Goal: Information Seeking & Learning: Learn about a topic

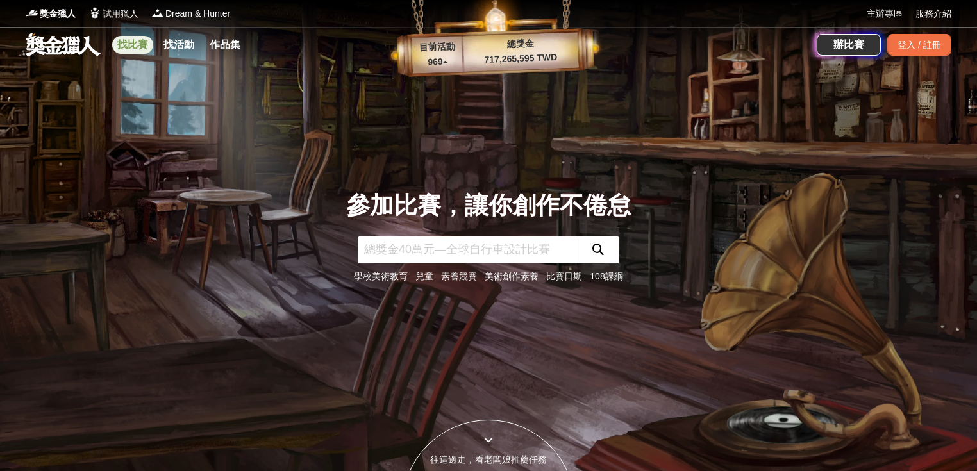
click at [144, 42] on link "找比賽" at bounding box center [132, 45] width 41 height 18
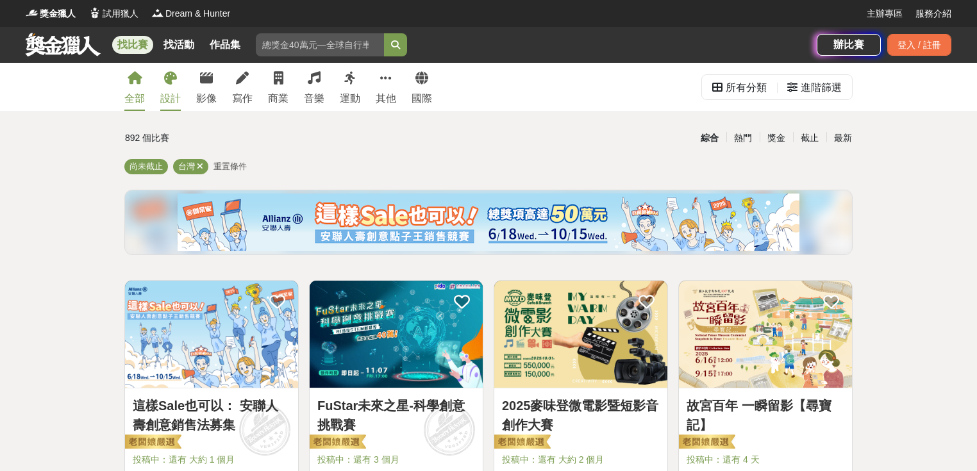
click at [175, 96] on div "設計" at bounding box center [170, 98] width 21 height 15
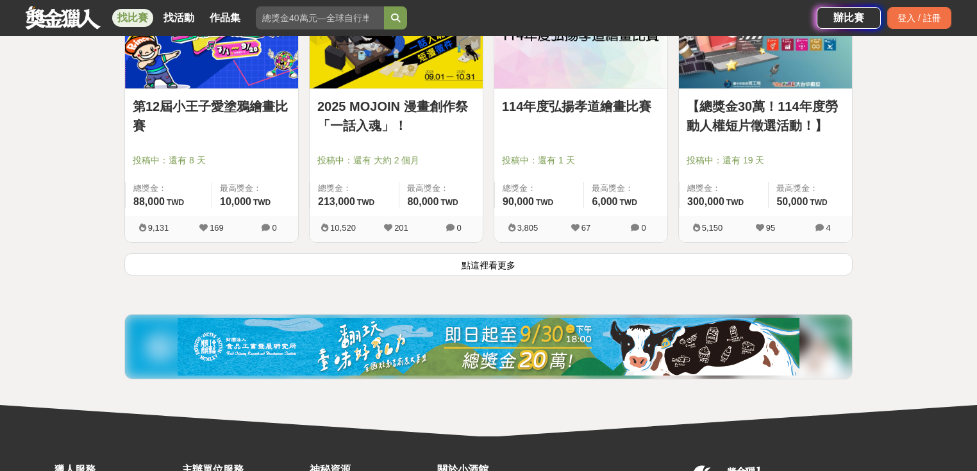
scroll to position [1693, 0]
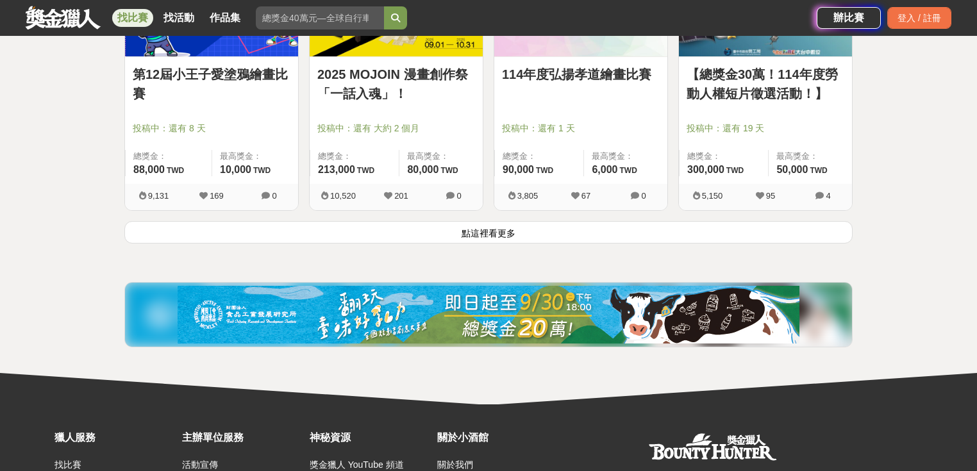
click at [494, 233] on button "點這裡看更多" at bounding box center [488, 232] width 729 height 22
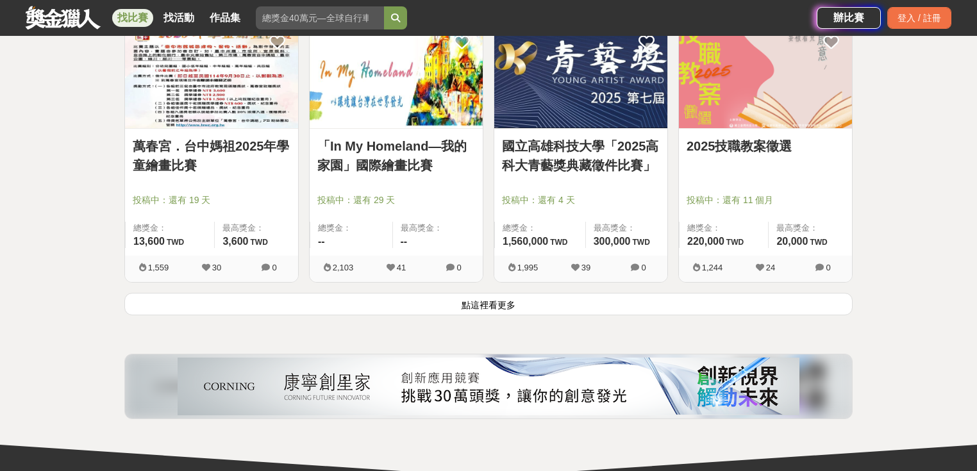
scroll to position [3386, 0]
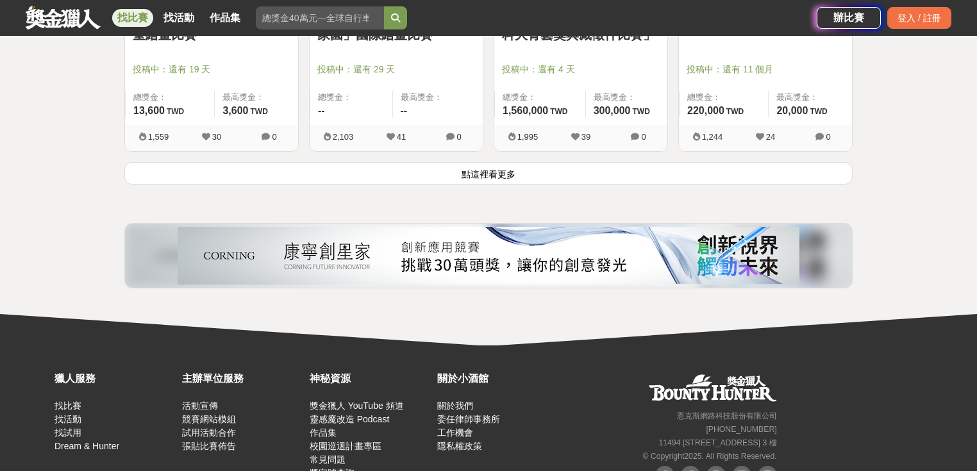
click at [511, 176] on button "點這裡看更多" at bounding box center [488, 173] width 729 height 22
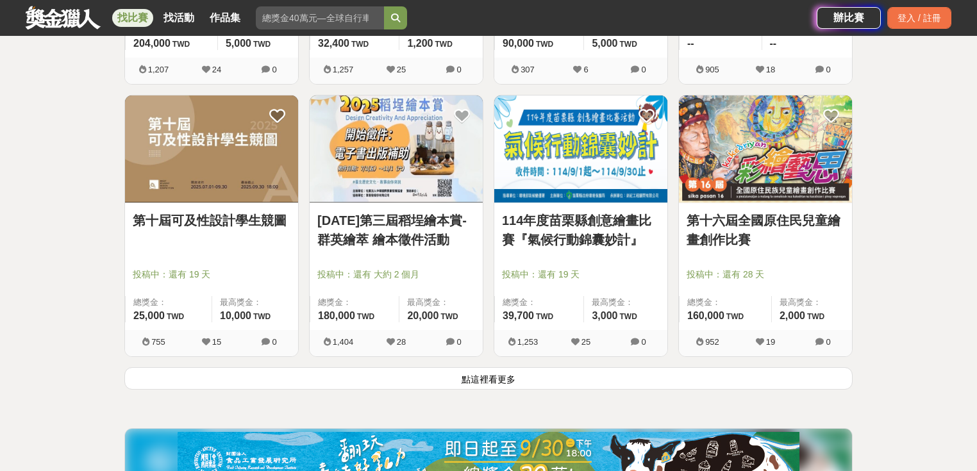
scroll to position [4925, 0]
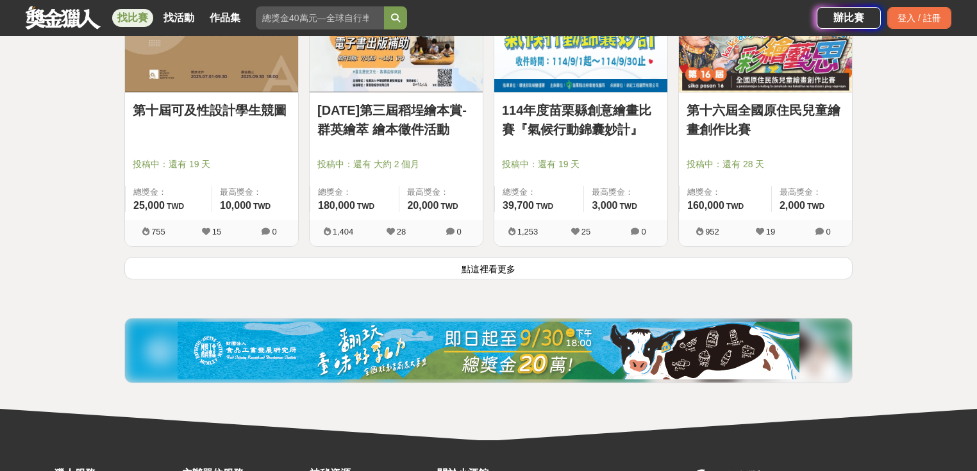
click at [484, 273] on button "點這裡看更多" at bounding box center [488, 268] width 729 height 22
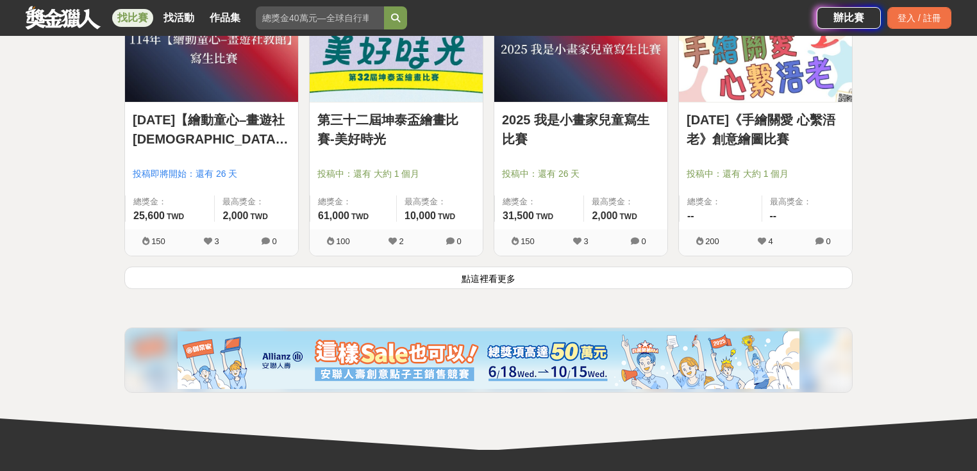
scroll to position [6567, 0]
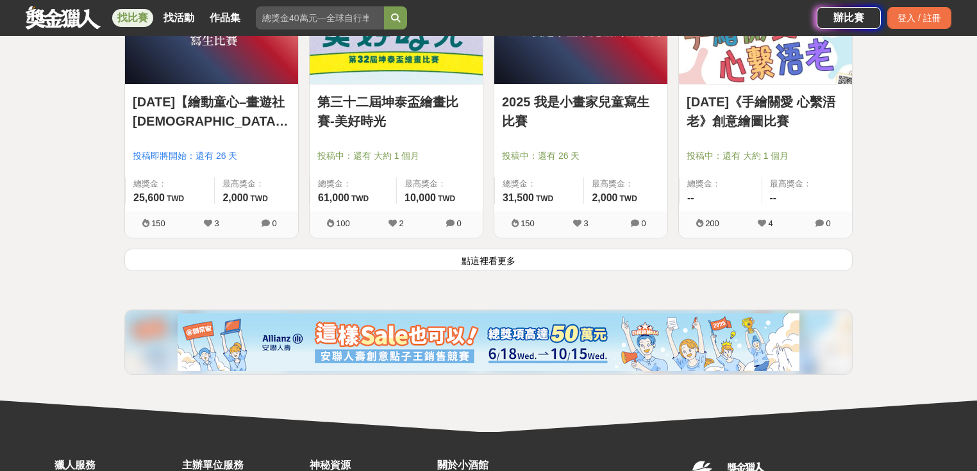
click at [500, 251] on button "點這裡看更多" at bounding box center [488, 260] width 729 height 22
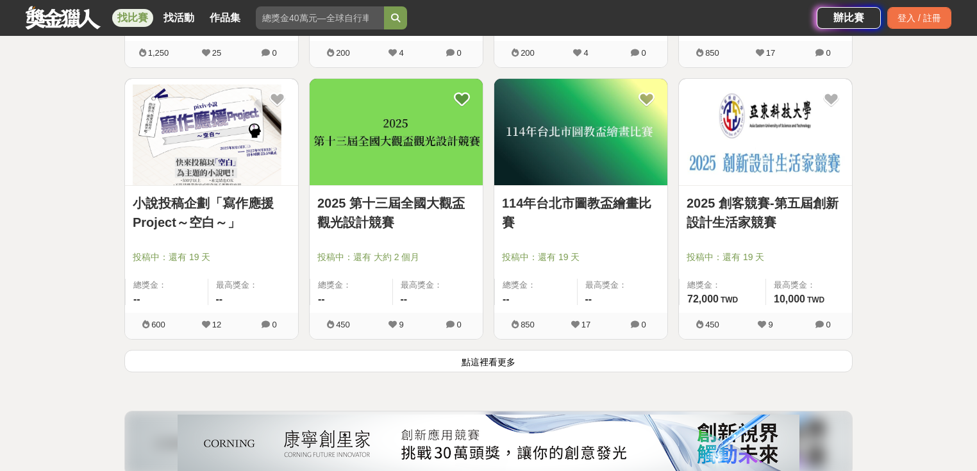
scroll to position [8106, 0]
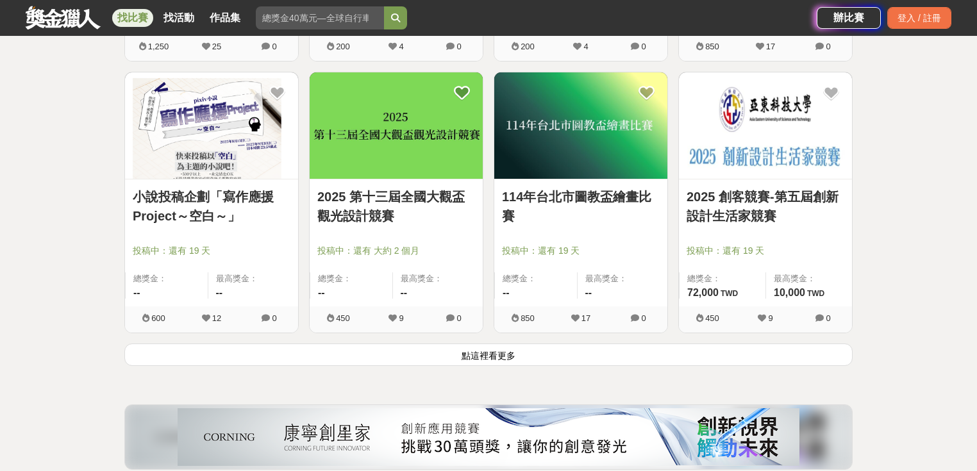
click at [471, 350] on button "點這裡看更多" at bounding box center [488, 355] width 729 height 22
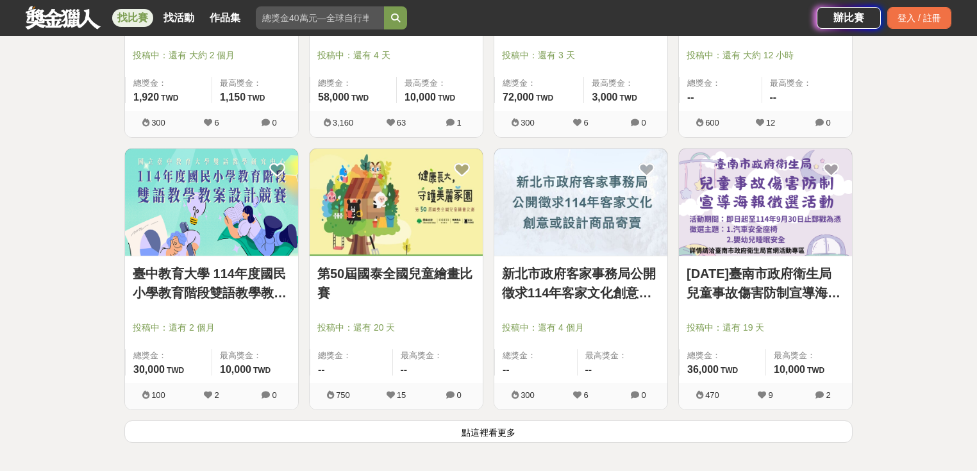
scroll to position [9697, 0]
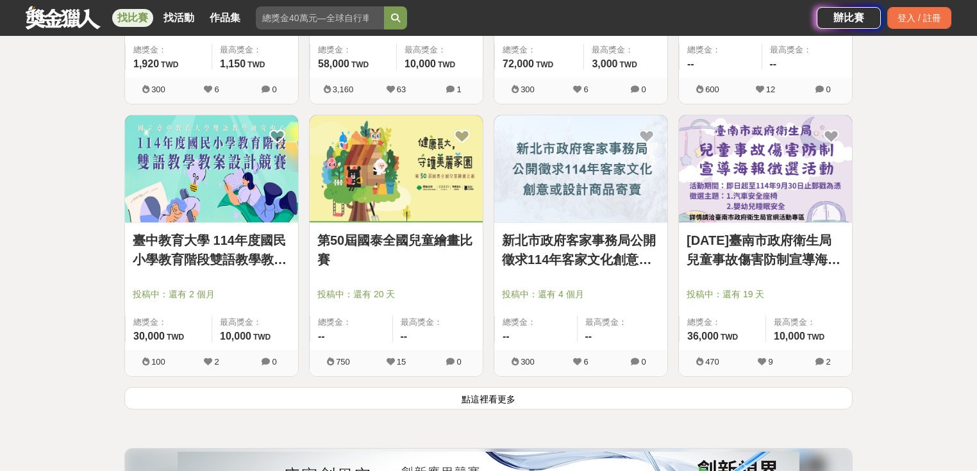
click at [795, 399] on button "點這裡看更多" at bounding box center [488, 398] width 729 height 22
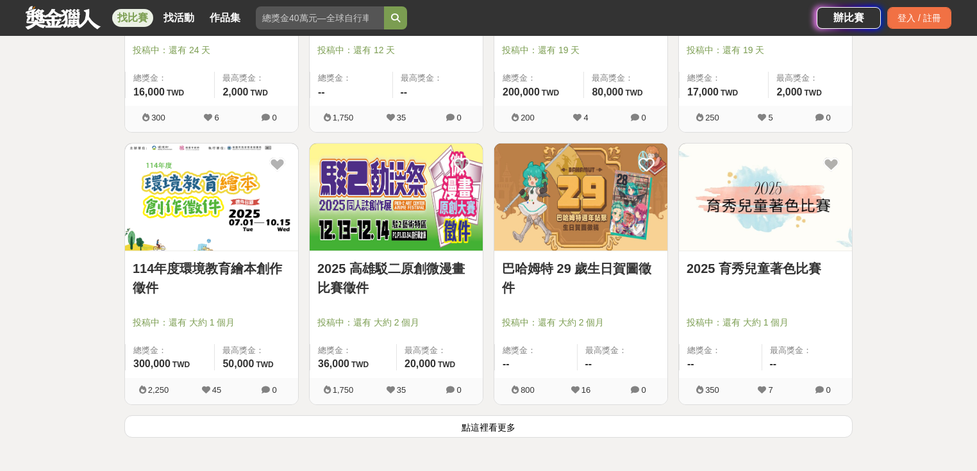
scroll to position [11317, 0]
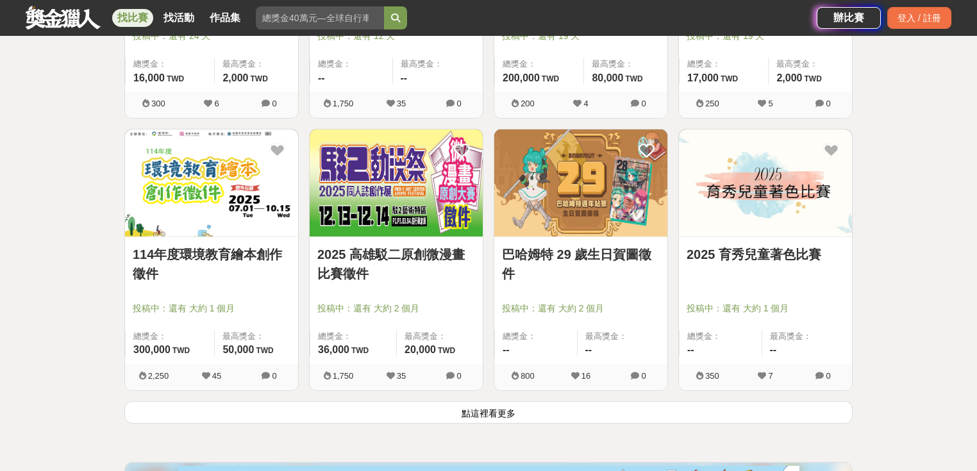
click at [761, 404] on button "點這裡看更多" at bounding box center [488, 412] width 729 height 22
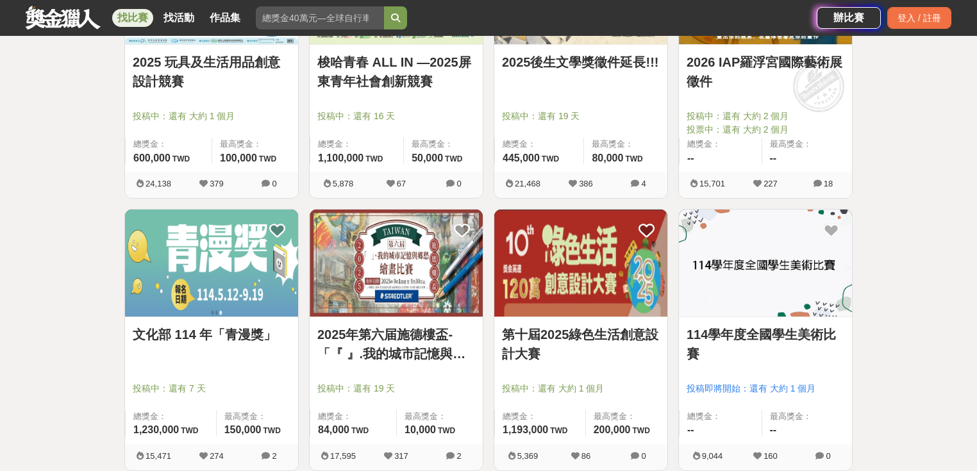
scroll to position [634, 0]
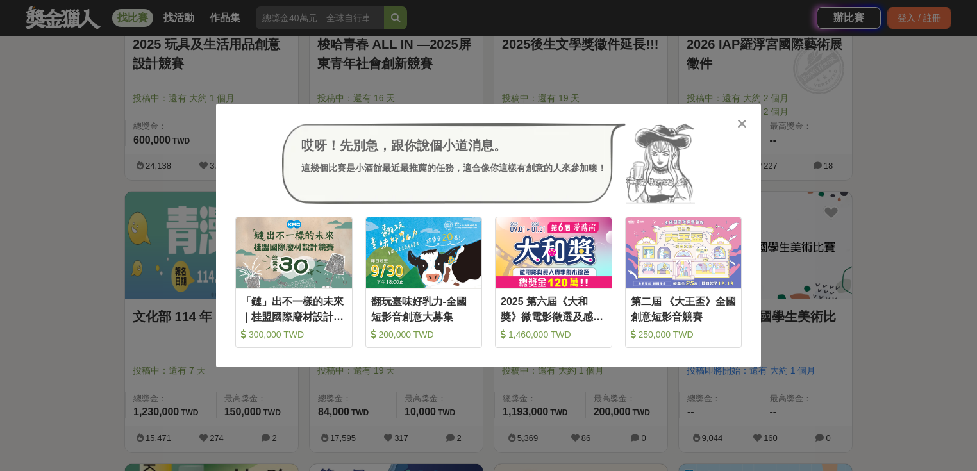
click at [734, 124] on div "哎呀！先別急，跟你說個小道消息。 這幾個比賽是小酒館最近最推薦的任務，適合像你這樣有創意的人來參加噢！" at bounding box center [488, 163] width 507 height 81
click at [738, 123] on icon at bounding box center [743, 123] width 10 height 13
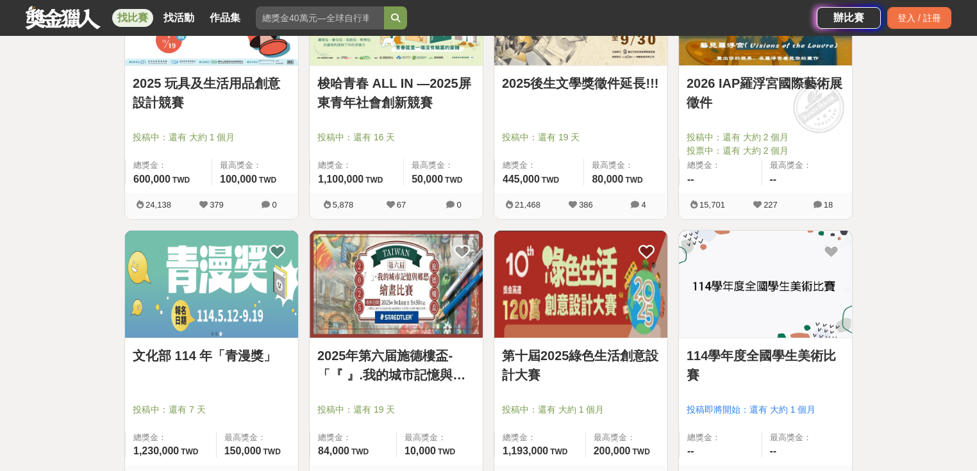
scroll to position [636, 0]
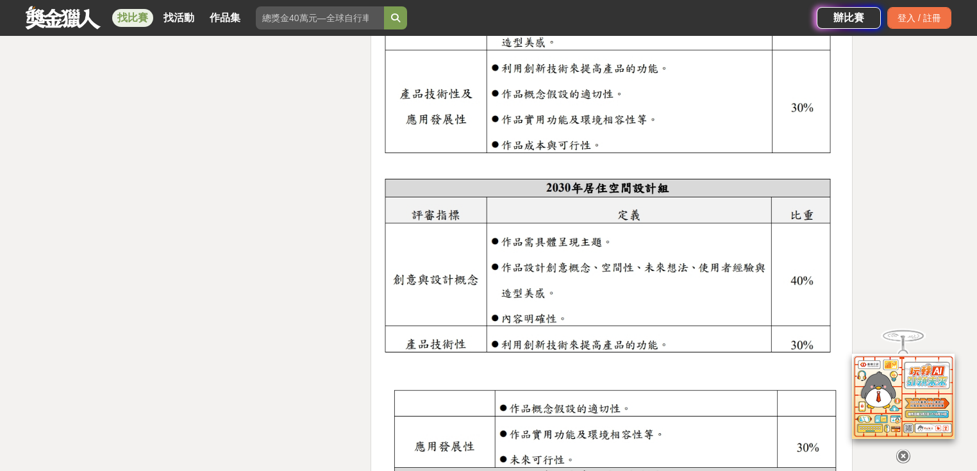
scroll to position [2309, 0]
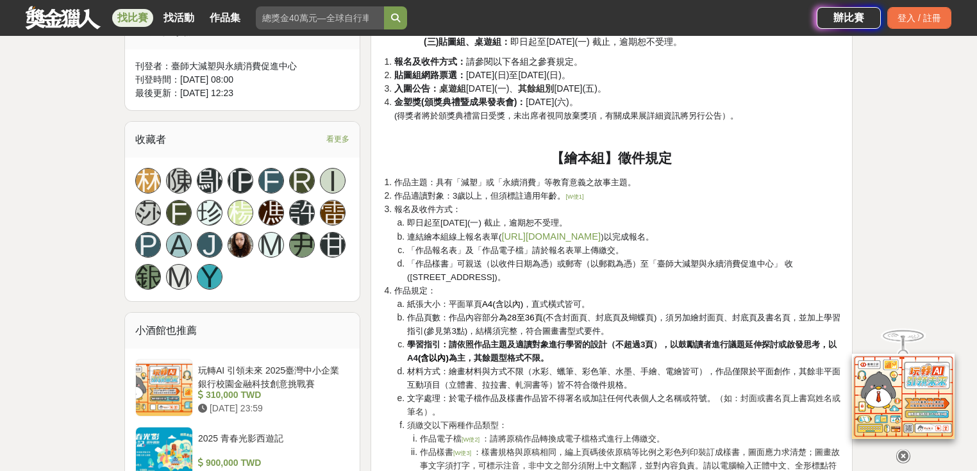
scroll to position [1012, 0]
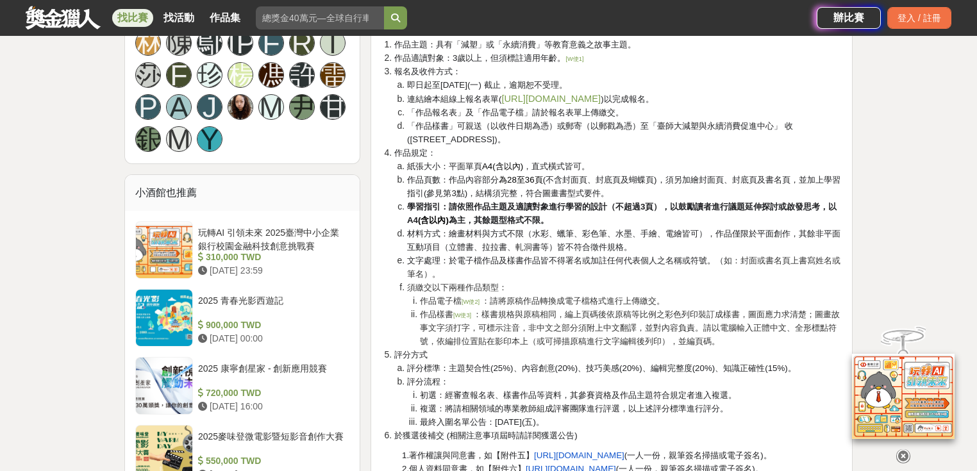
drag, startPoint x: 970, startPoint y: 0, endPoint x: 684, endPoint y: 205, distance: 352.2
click at [684, 205] on strong "學習指引：請依照作品主題及適讀對象進行學習的設計（不超過3頁），以鼓勵讀者進行議題延伸探討或啟發思考，以A4" at bounding box center [622, 213] width 430 height 23
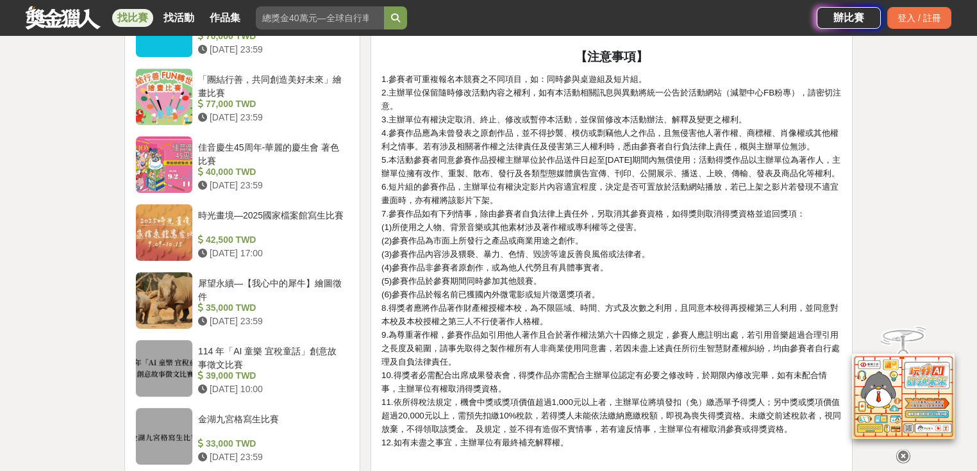
scroll to position [1576, 0]
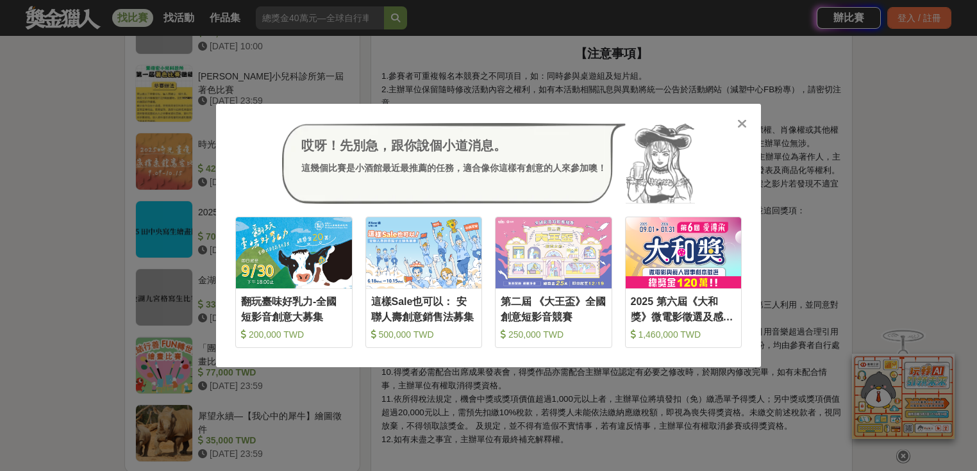
click at [741, 126] on icon at bounding box center [743, 123] width 10 height 13
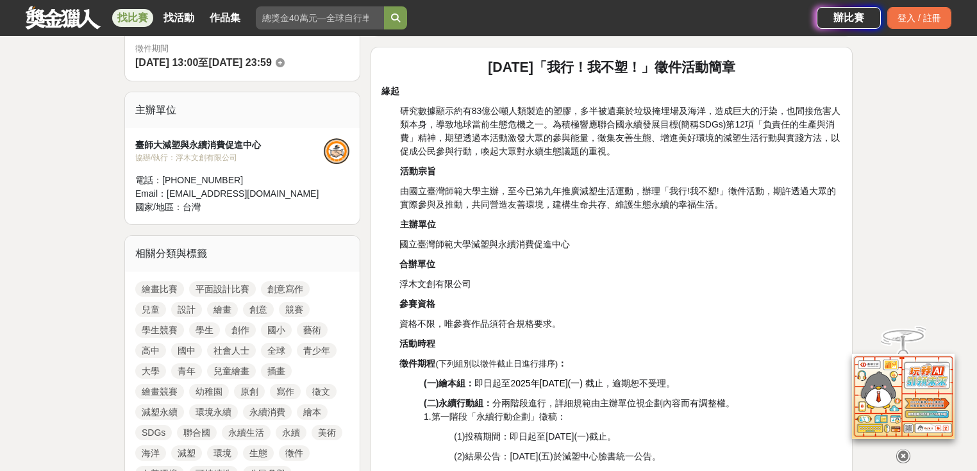
scroll to position [590, 0]
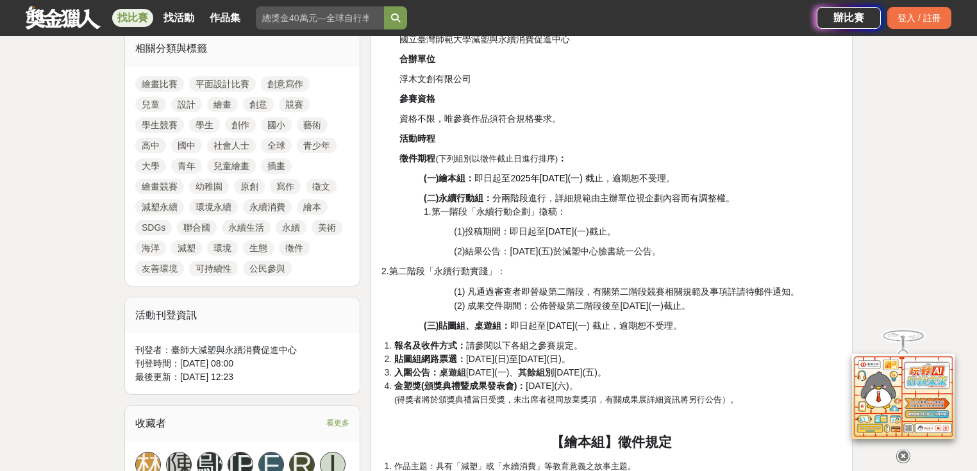
drag, startPoint x: 15, startPoint y: 10, endPoint x: 606, endPoint y: 156, distance: 608.7
click at [606, 156] on p "徵件期程 (下列組別以徵件截止日進行排序) ：" at bounding box center [621, 158] width 443 height 13
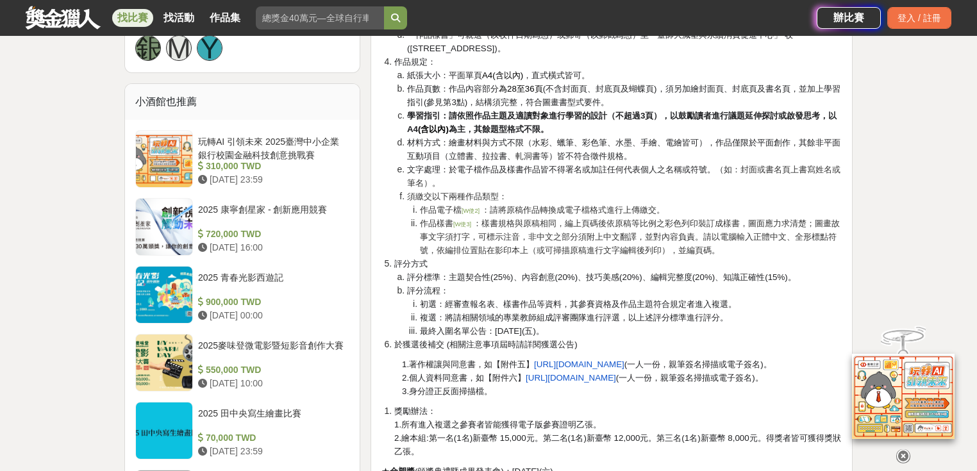
scroll to position [1103, 0]
drag, startPoint x: 405, startPoint y: 115, endPoint x: 442, endPoint y: 115, distance: 36.6
click at [442, 115] on li "學習指引：請依照作品主題及適讀對象進行學習的設計（不超過3頁），以鼓勵讀者進行議題延伸探討或啟發思考，以A4 (含以內) 為主，其餘題型格式不限。" at bounding box center [624, 122] width 435 height 27
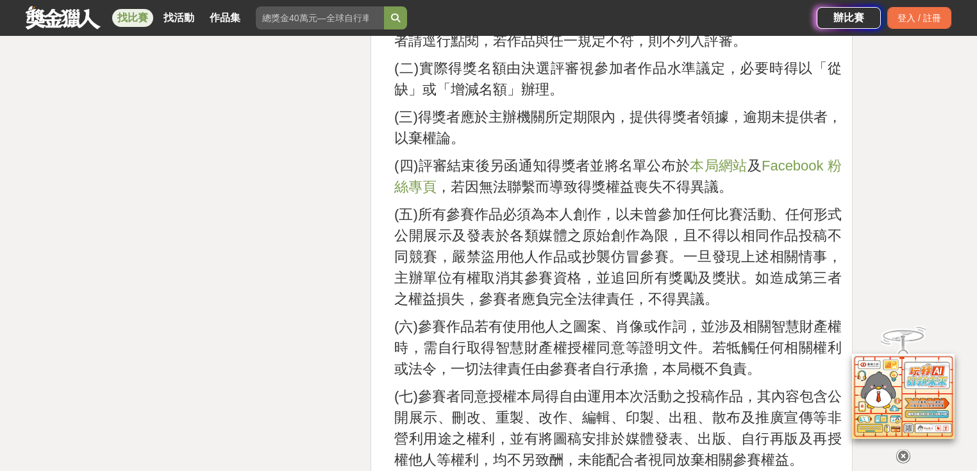
scroll to position [3030, 0]
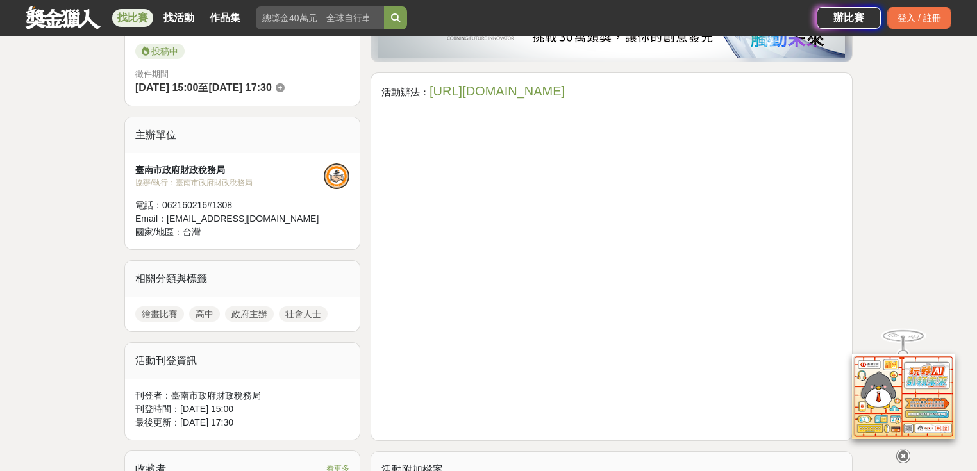
scroll to position [154, 0]
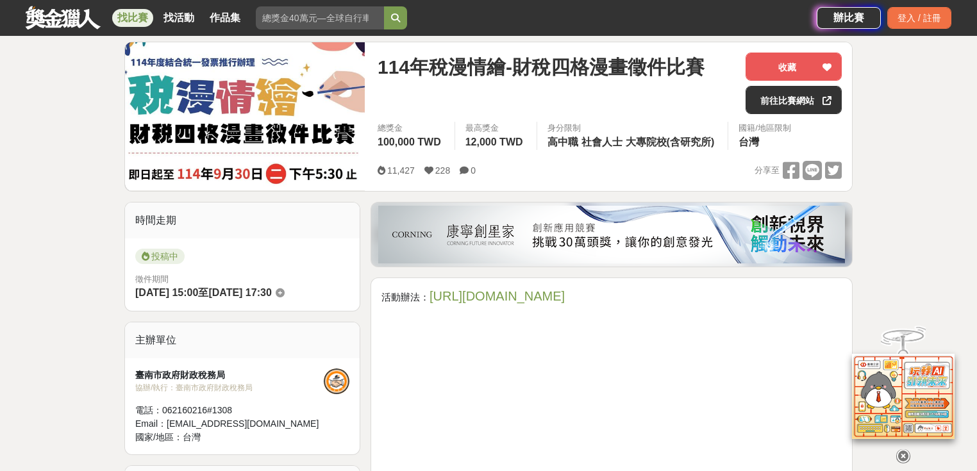
click at [465, 293] on link "[URL][DOMAIN_NAME]" at bounding box center [497, 296] width 135 height 14
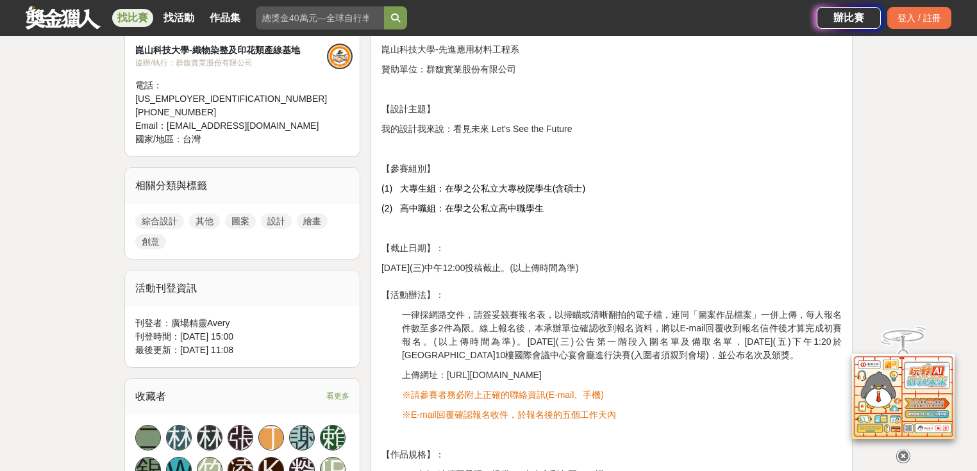
scroll to position [484, 0]
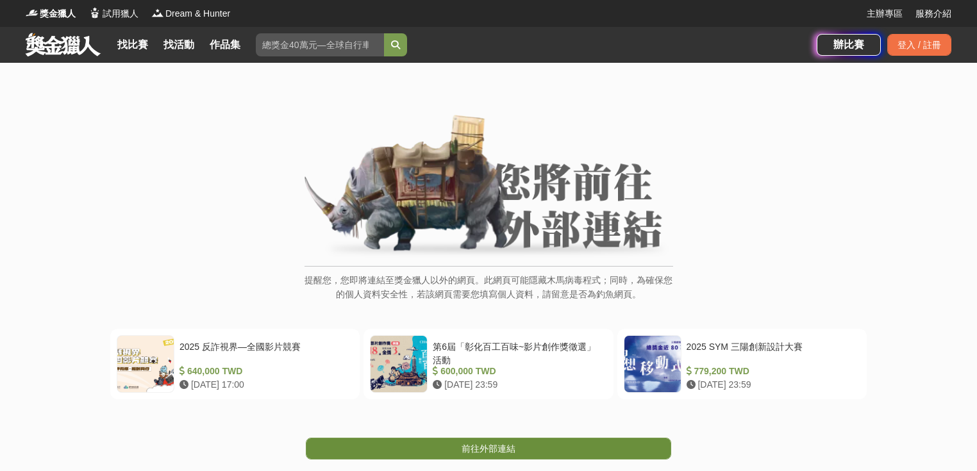
click at [483, 446] on span "前往外部連結" at bounding box center [489, 449] width 54 height 10
